Goal: Task Accomplishment & Management: Use online tool/utility

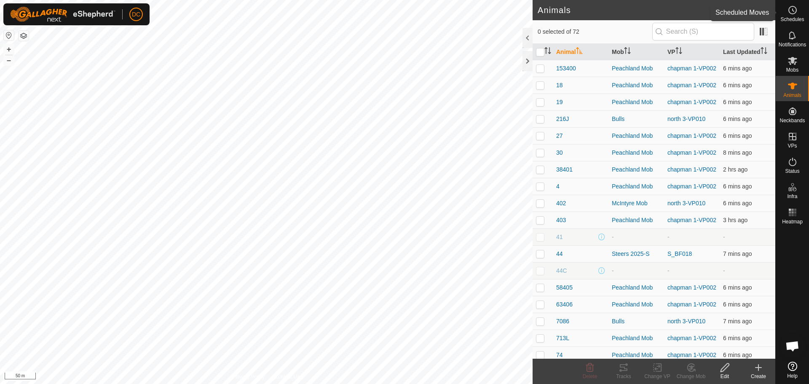
click at [792, 12] on icon at bounding box center [792, 10] width 10 height 10
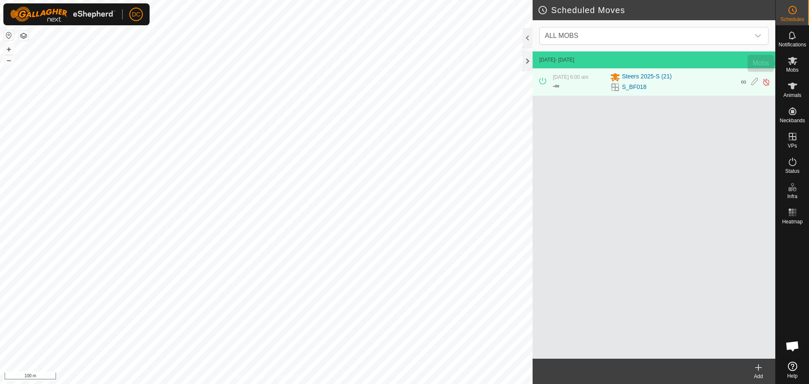
click at [792, 70] on span "Mobs" at bounding box center [792, 69] width 12 height 5
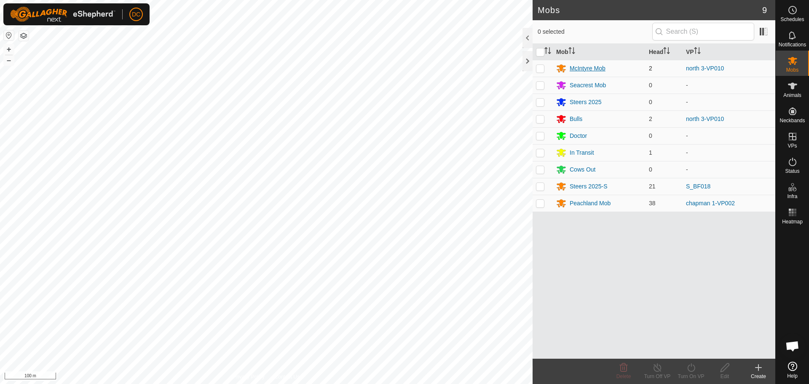
click at [586, 67] on div "McIntyre Mob" at bounding box center [588, 68] width 36 height 9
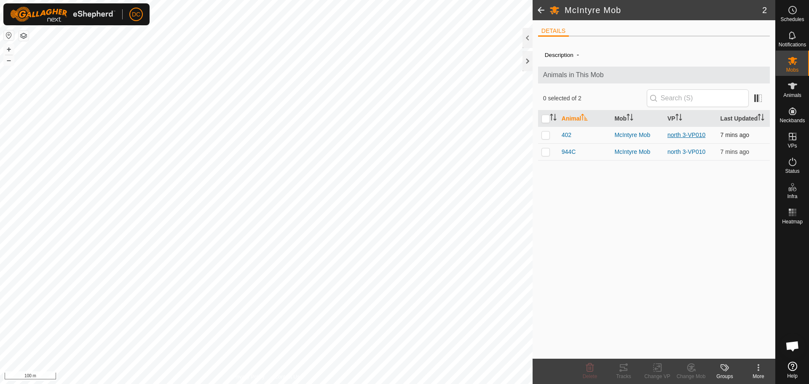
click at [689, 135] on link "north 3-VP010" at bounding box center [686, 134] width 38 height 7
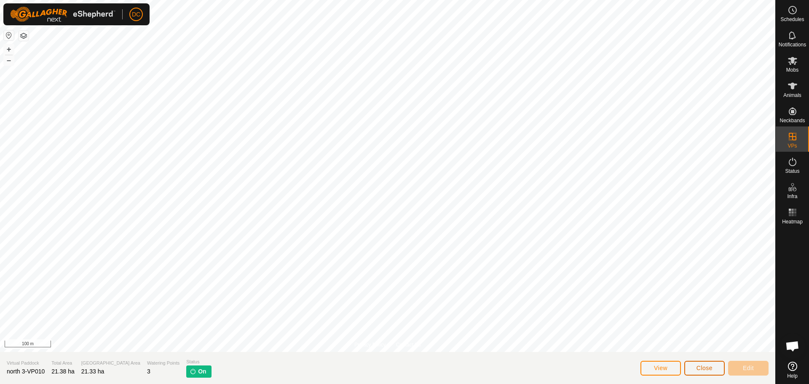
click at [701, 367] on span "Close" at bounding box center [704, 367] width 16 height 7
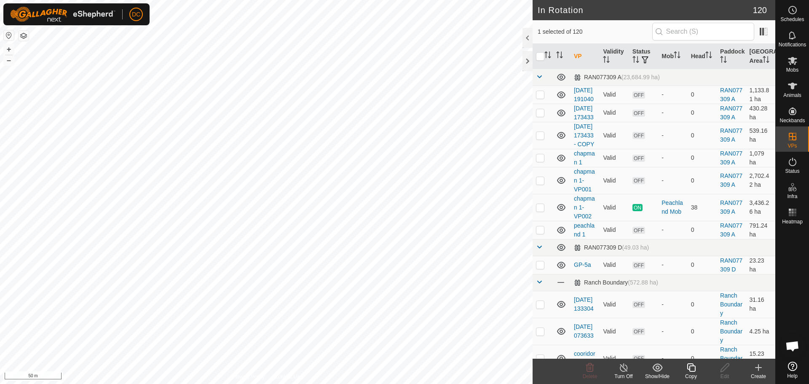
click at [691, 370] on icon at bounding box center [691, 367] width 11 height 10
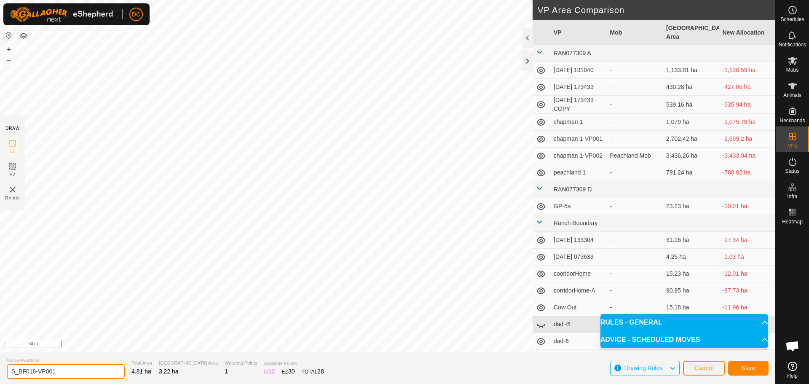
click at [62, 370] on input "S_BF018-VP001" at bounding box center [66, 371] width 118 height 15
type input "S_BF019"
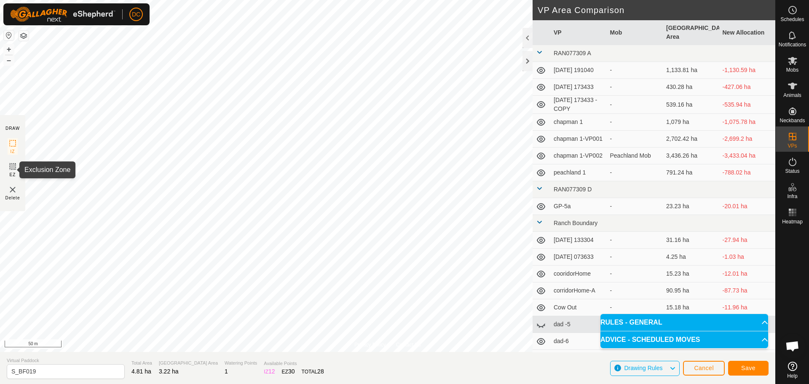
click at [12, 166] on icon at bounding box center [13, 166] width 10 height 10
click at [11, 191] on img at bounding box center [13, 190] width 10 height 10
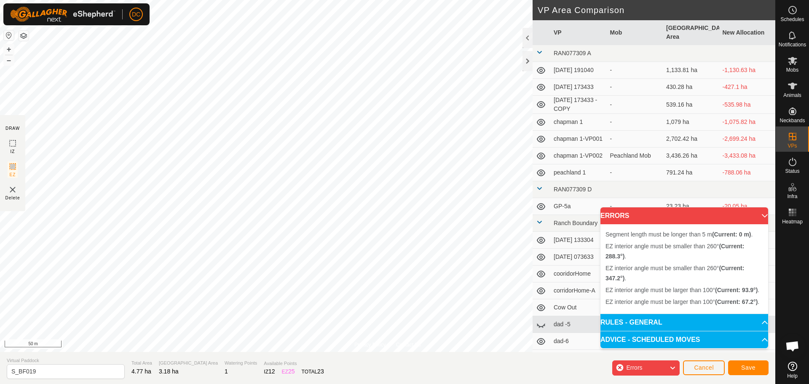
click at [13, 190] on img at bounding box center [13, 190] width 10 height 10
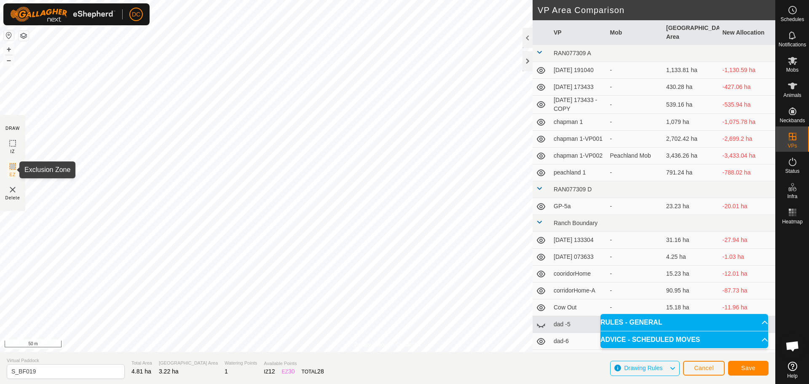
click at [12, 163] on rect at bounding box center [12, 166] width 7 height 7
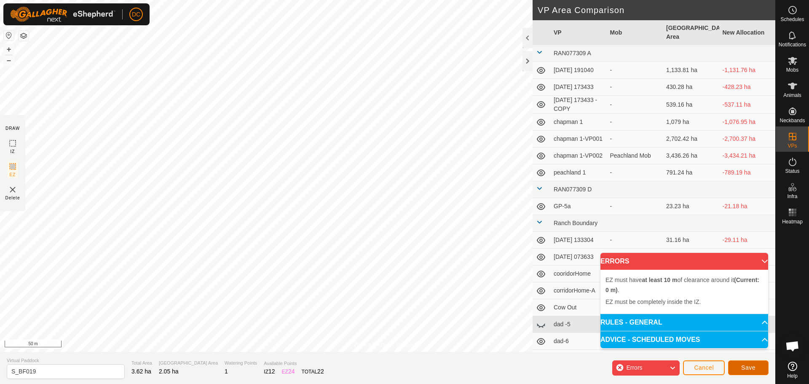
click at [748, 369] on span "Save" at bounding box center [748, 367] width 14 height 7
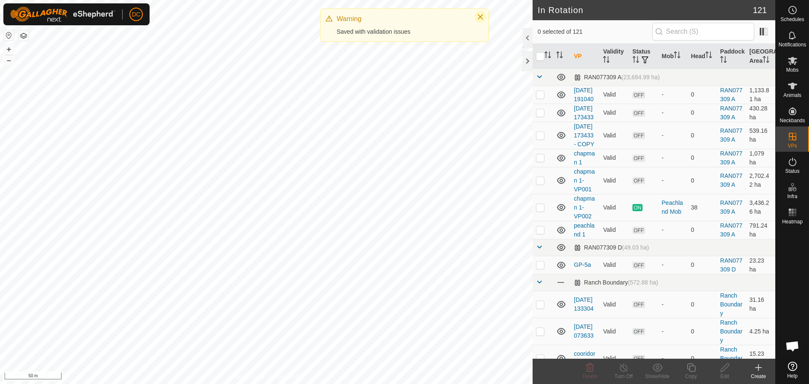
click at [481, 18] on icon "Close" at bounding box center [480, 16] width 7 height 7
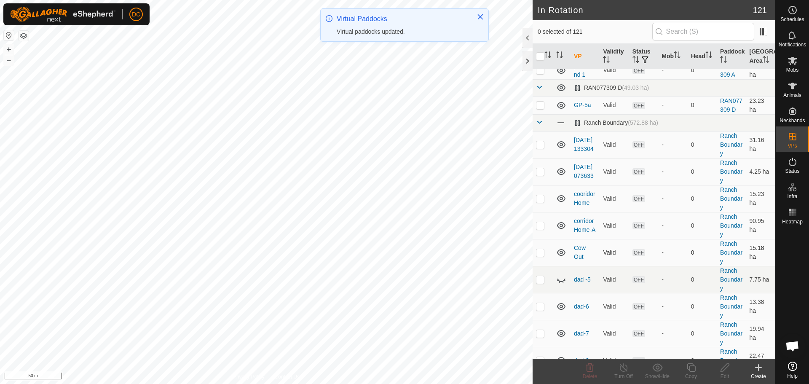
scroll to position [42, 0]
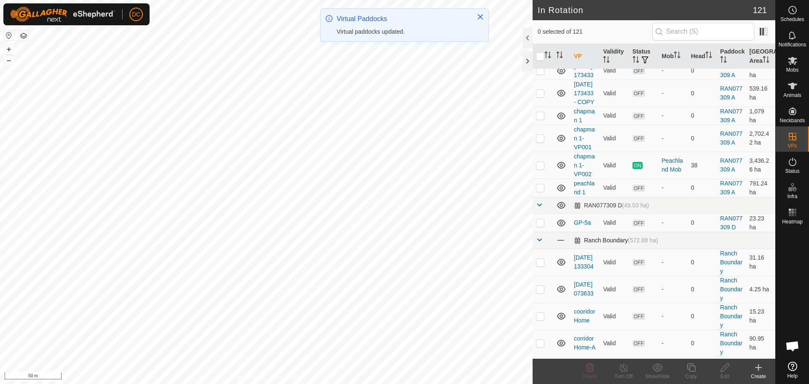
click at [540, 243] on span at bounding box center [539, 239] width 7 height 7
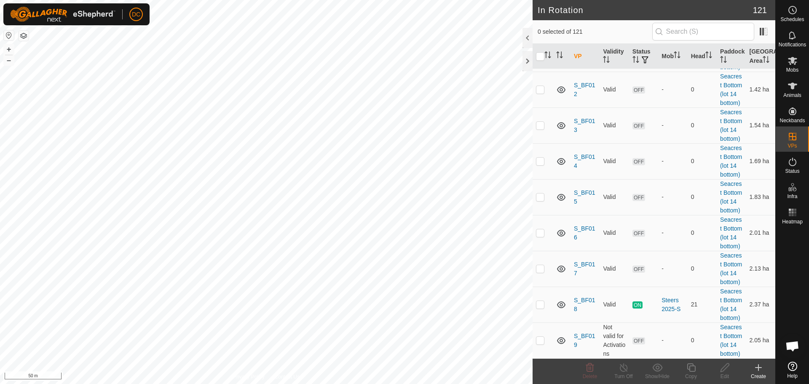
scroll to position [869, 0]
click at [585, 332] on link "S_BF019" at bounding box center [584, 340] width 21 height 16
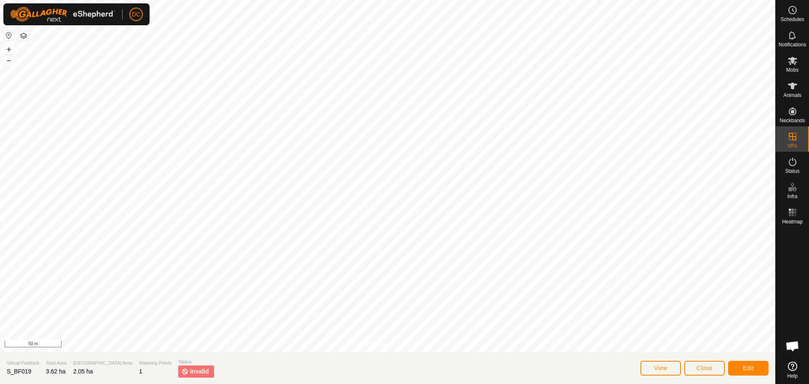
click at [190, 370] on span "invalid" at bounding box center [199, 371] width 19 height 9
click at [658, 365] on span "View" at bounding box center [660, 367] width 13 height 7
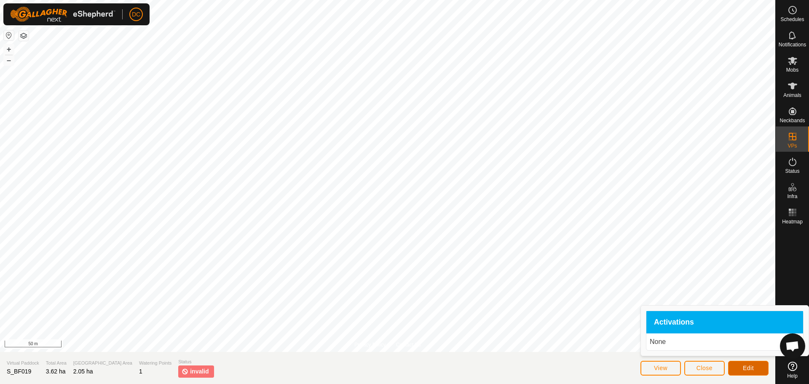
click at [747, 368] on span "Edit" at bounding box center [748, 367] width 11 height 7
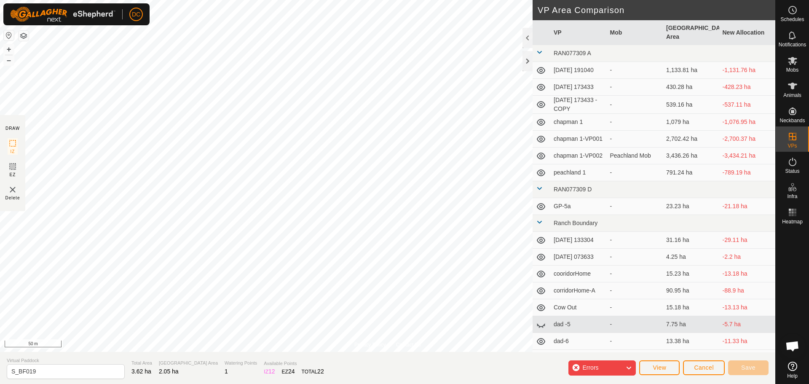
click at [630, 367] on icon at bounding box center [628, 367] width 7 height 11
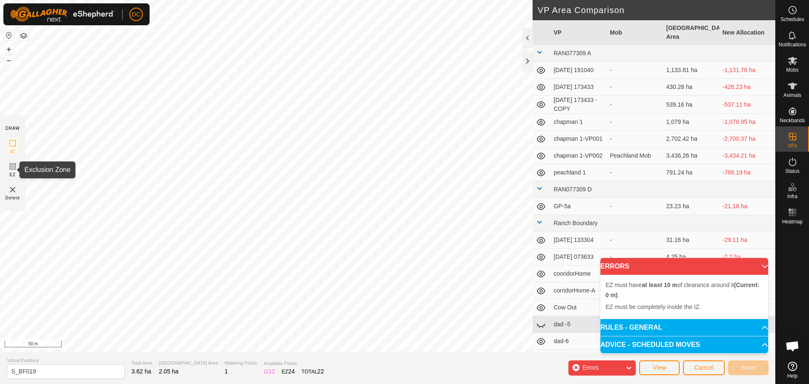
click at [8, 170] on icon at bounding box center [13, 166] width 10 height 10
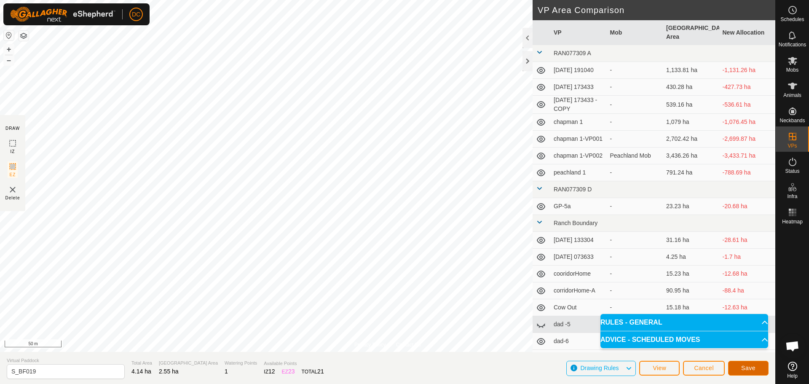
click at [748, 363] on button "Save" at bounding box center [748, 368] width 40 height 15
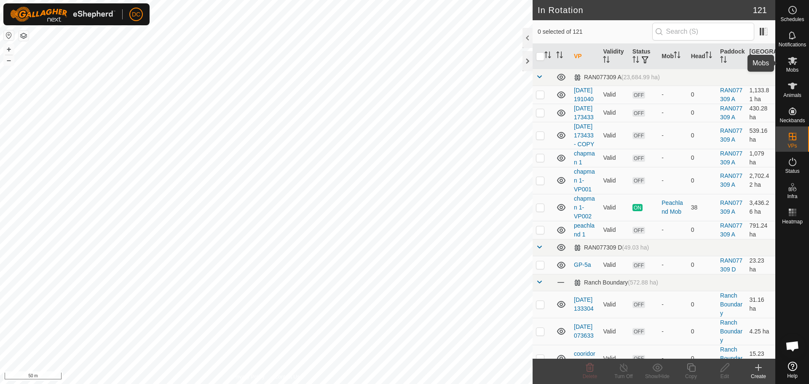
drag, startPoint x: 792, startPoint y: 64, endPoint x: 781, endPoint y: 68, distance: 11.1
click at [792, 64] on icon at bounding box center [792, 61] width 10 height 10
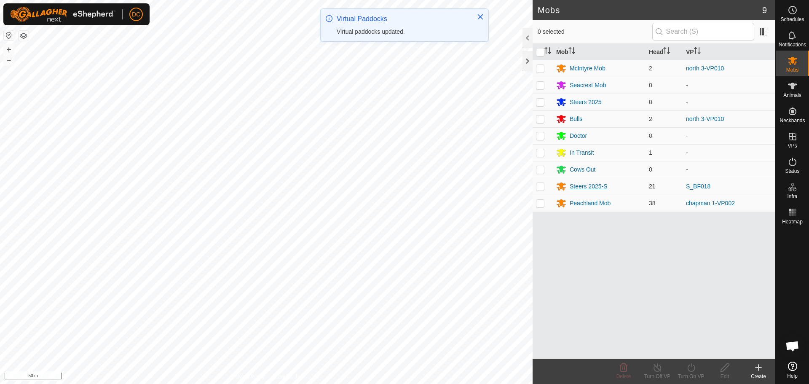
click at [584, 185] on div "Steers 2025-S" at bounding box center [589, 186] width 38 height 9
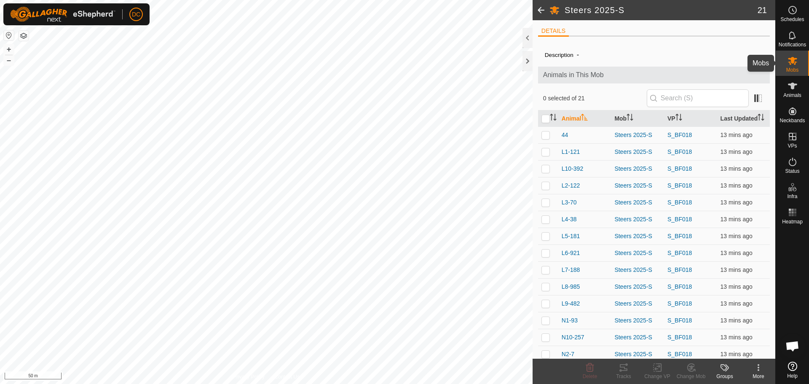
click at [791, 62] on icon at bounding box center [792, 61] width 9 height 8
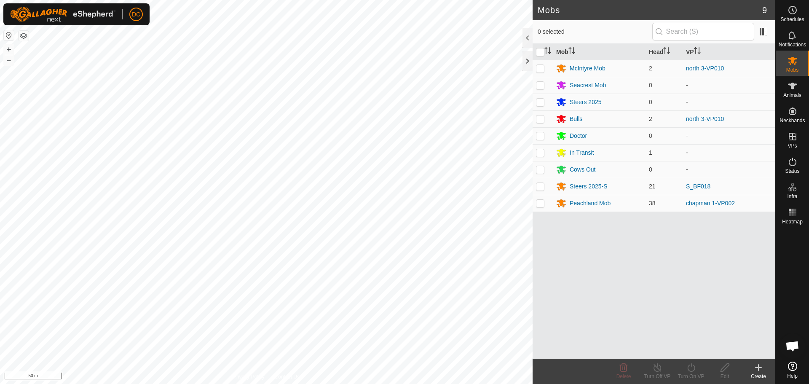
click at [541, 186] on p-checkbox at bounding box center [540, 186] width 8 height 7
checkbox input "true"
click at [693, 367] on icon at bounding box center [691, 367] width 11 height 10
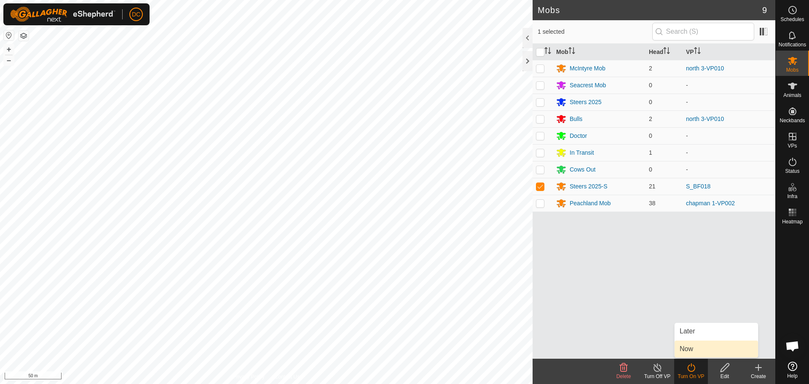
click at [693, 348] on link "Now" at bounding box center [715, 348] width 83 height 17
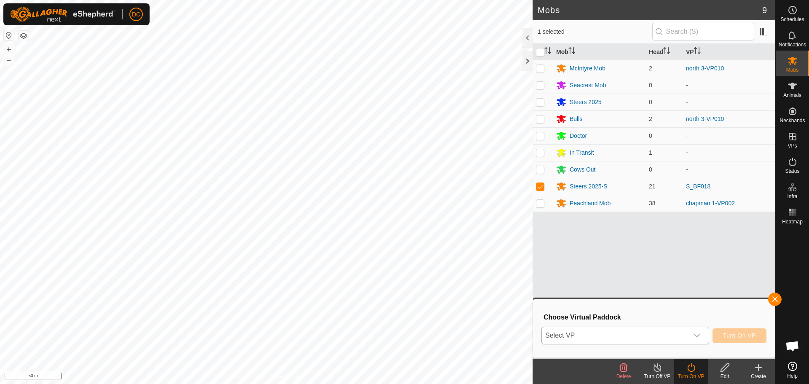
click at [697, 332] on div "dropdown trigger" at bounding box center [696, 335] width 17 height 17
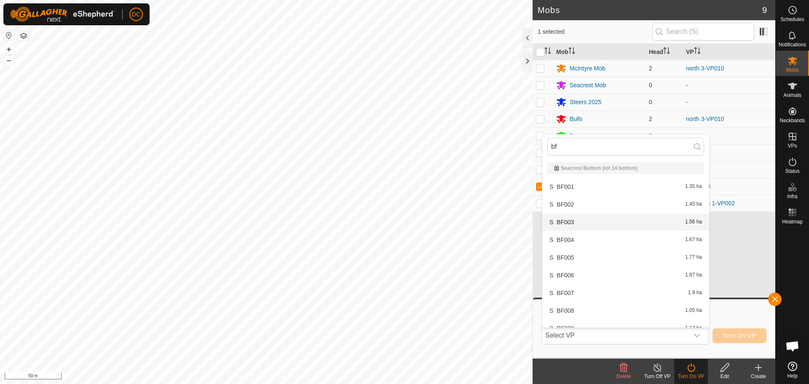
type input "b"
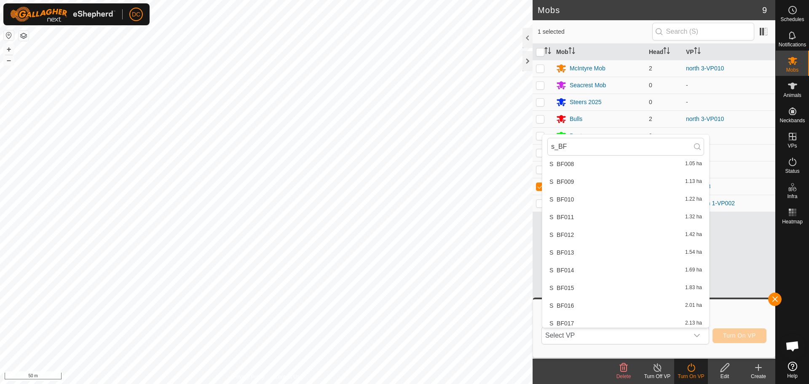
scroll to position [186, 0]
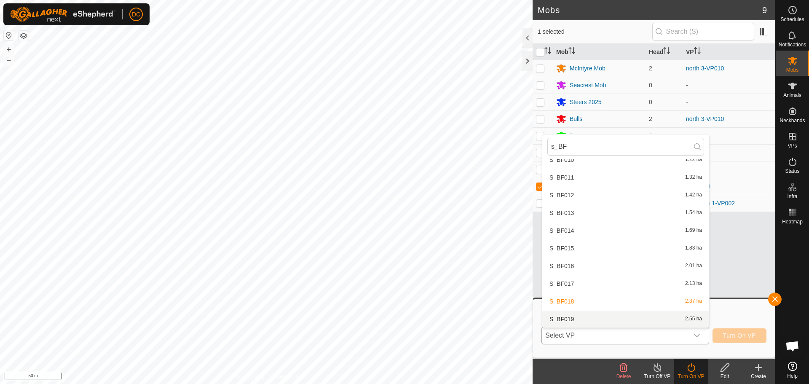
type input "s_BF"
click at [566, 319] on li "S_BF019 2.55 ha" at bounding box center [625, 318] width 167 height 17
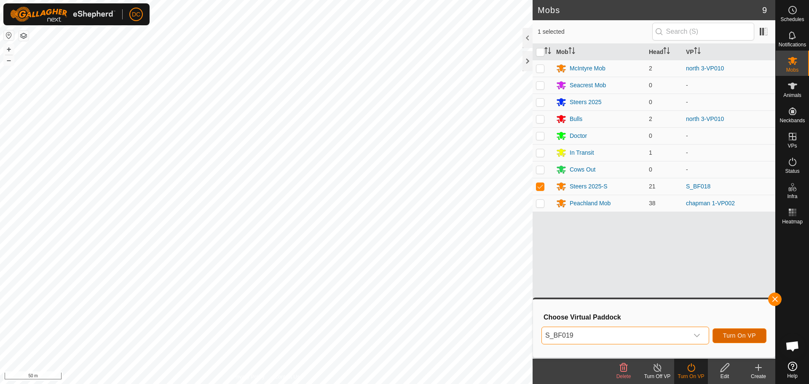
click at [738, 331] on button "Turn On VP" at bounding box center [739, 335] width 54 height 15
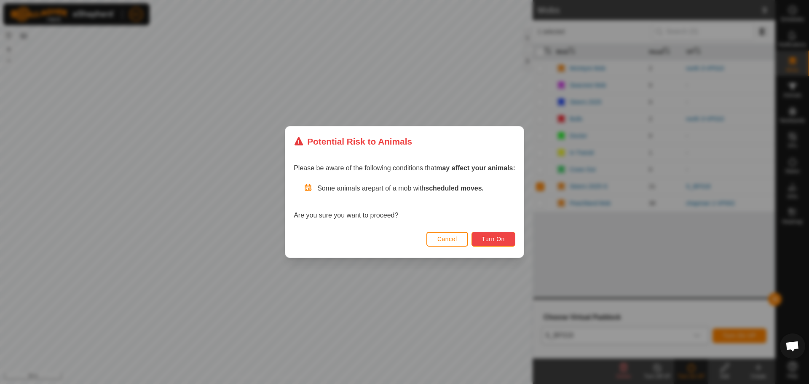
click at [503, 240] on span "Turn On" at bounding box center [493, 239] width 23 height 7
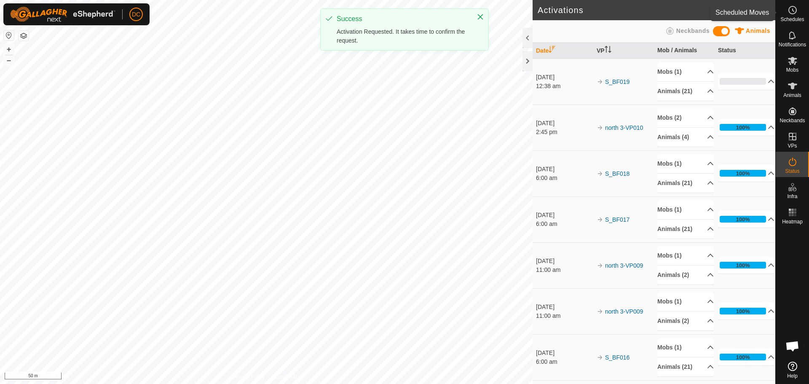
click at [794, 13] on circle at bounding box center [793, 10] width 8 height 8
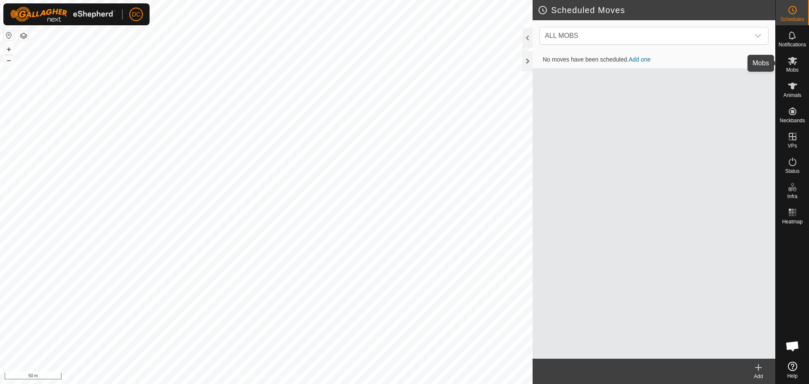
click at [795, 59] on icon at bounding box center [792, 61] width 9 height 8
